Goal: Find specific page/section: Find specific page/section

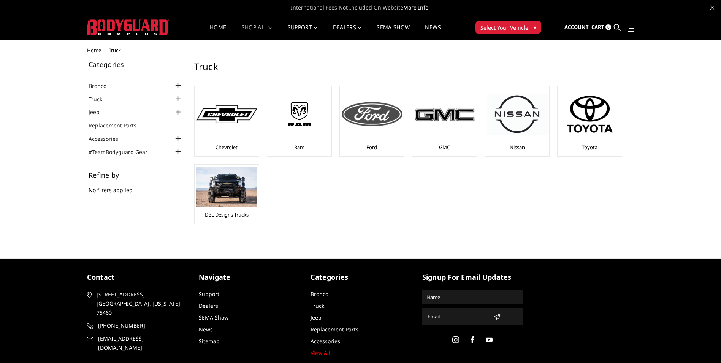
click at [376, 109] on img at bounding box center [372, 114] width 61 height 24
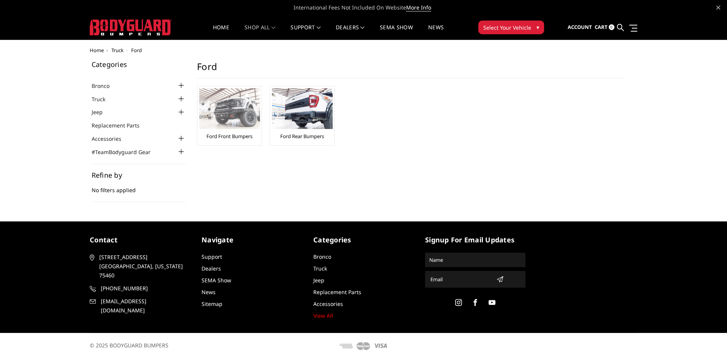
click at [218, 105] on img at bounding box center [229, 108] width 61 height 41
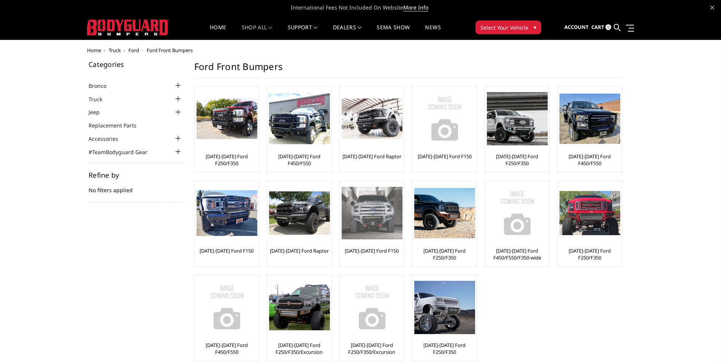
click at [364, 249] on link "[DATE]-[DATE] Ford F150" at bounding box center [372, 250] width 54 height 7
